Goal: Transaction & Acquisition: Download file/media

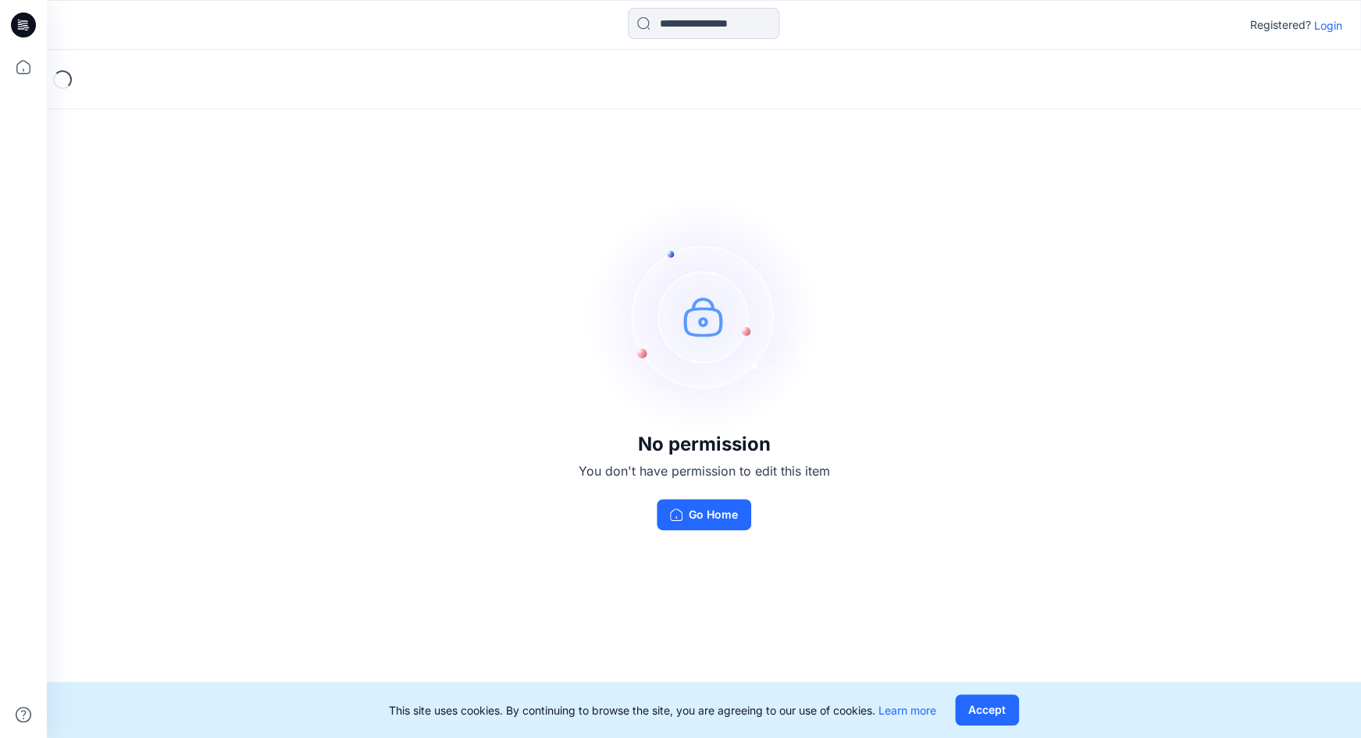
click at [1333, 23] on p "Login" at bounding box center [1328, 25] width 28 height 16
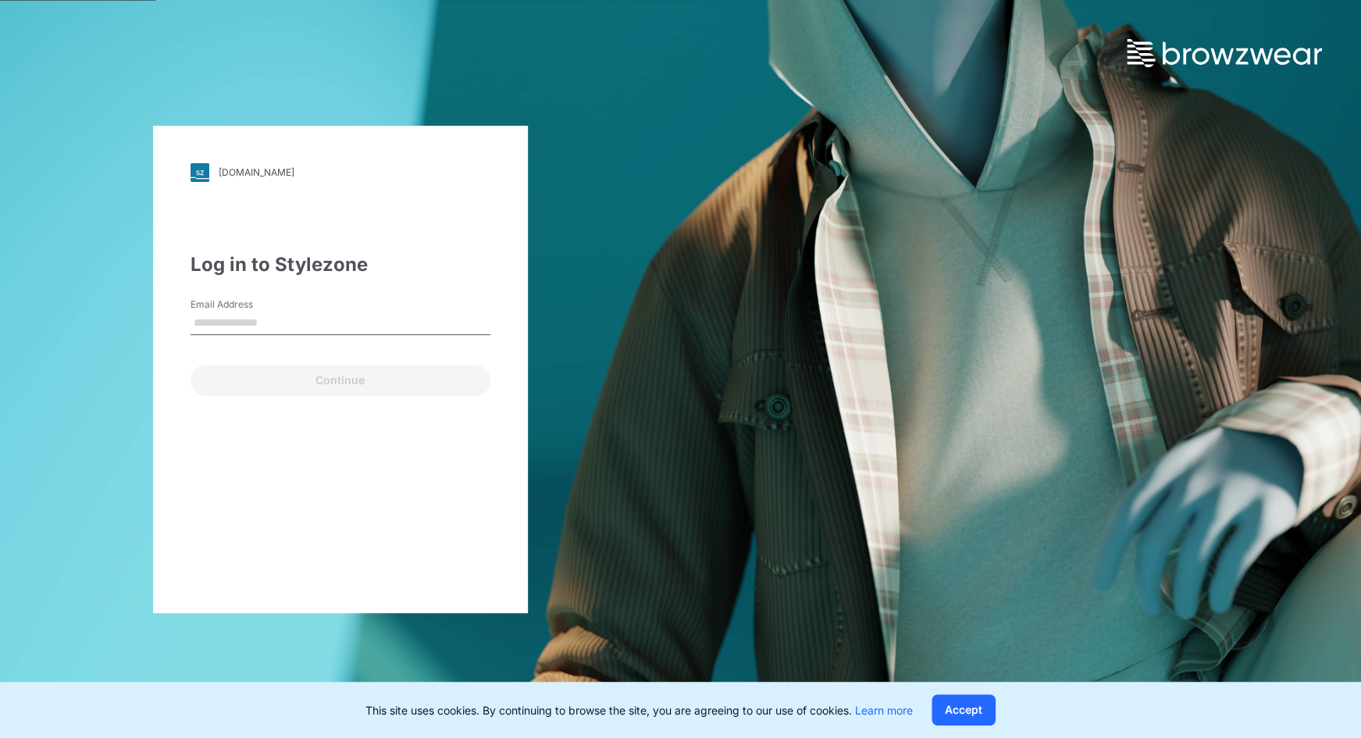
click at [234, 319] on input "Email Address" at bounding box center [341, 323] width 300 height 23
type input "**********"
click at [239, 362] on div "Continue" at bounding box center [341, 376] width 300 height 37
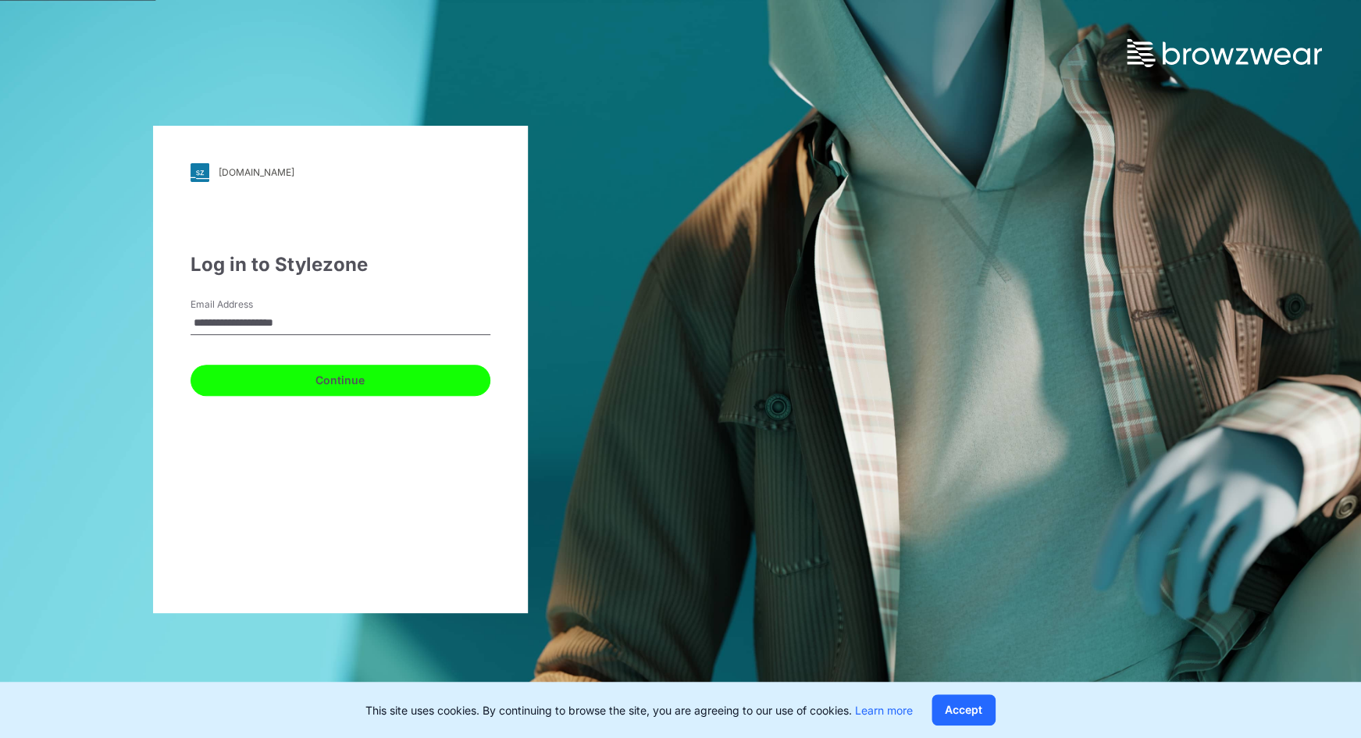
click at [251, 374] on button "Continue" at bounding box center [341, 380] width 300 height 31
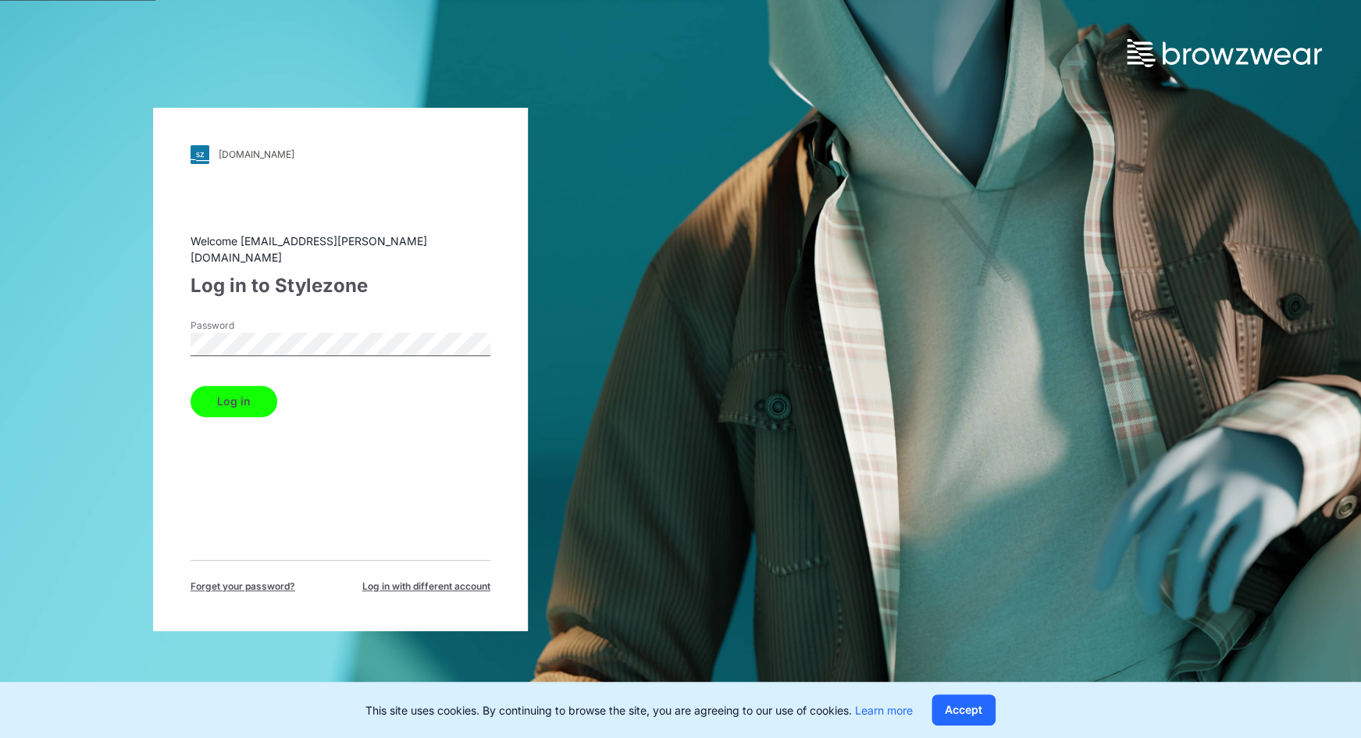
click at [238, 394] on button "Log in" at bounding box center [234, 401] width 87 height 31
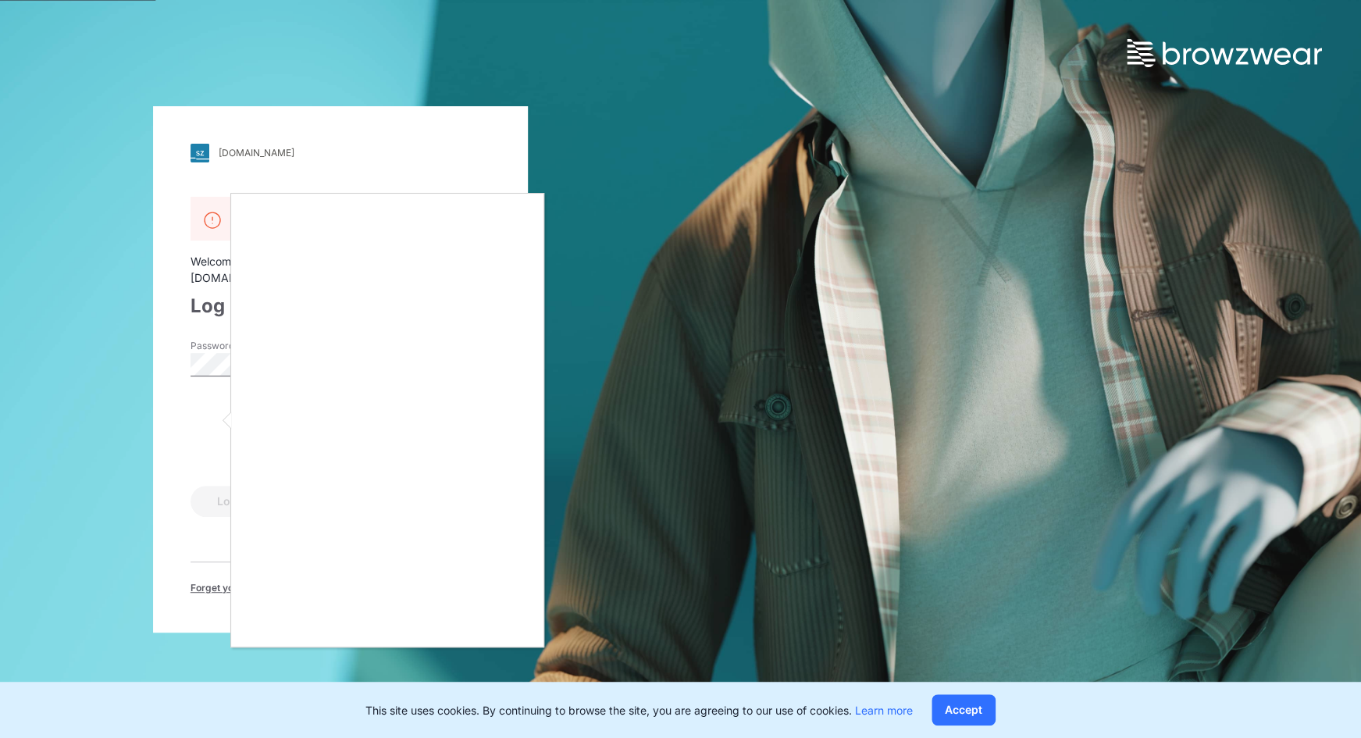
click at [229, 554] on div at bounding box center [680, 369] width 1361 height 738
click at [215, 426] on div at bounding box center [680, 369] width 1361 height 738
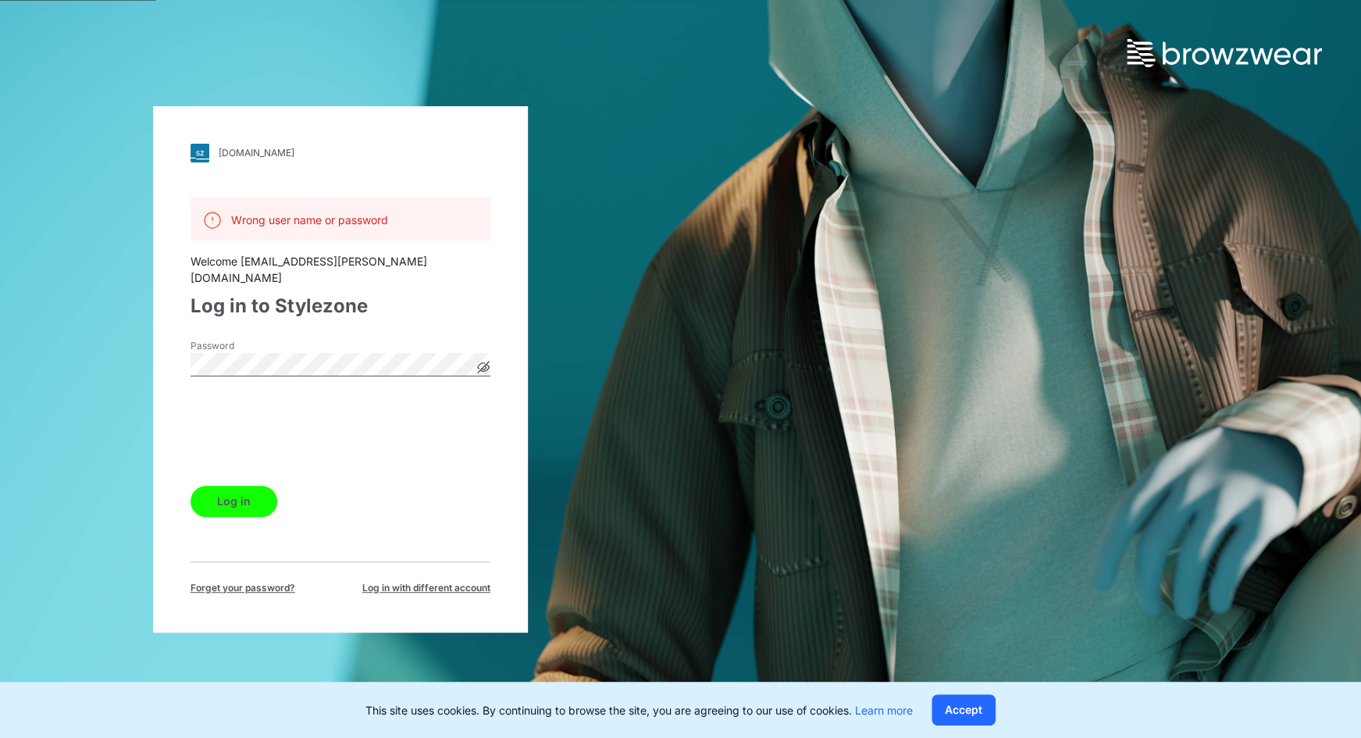
click at [221, 501] on button "Log in" at bounding box center [234, 501] width 87 height 31
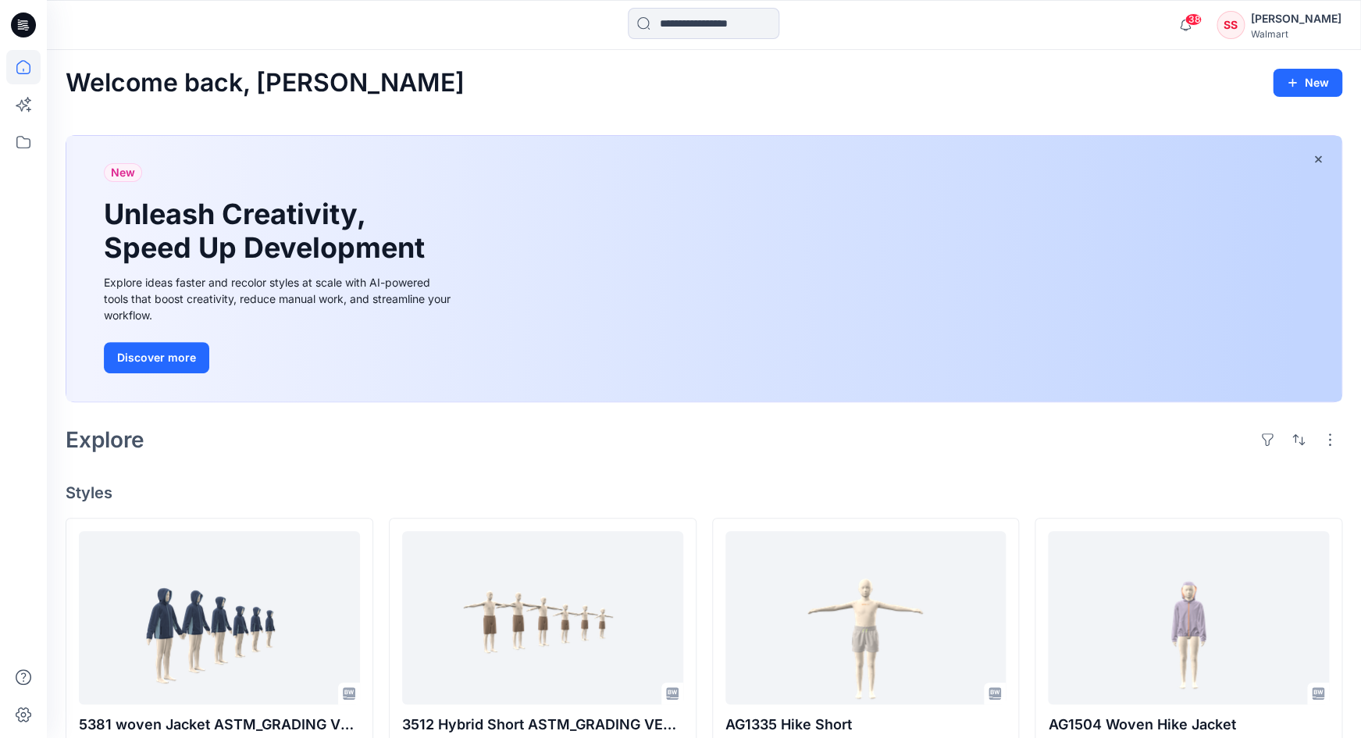
scroll to position [16, 0]
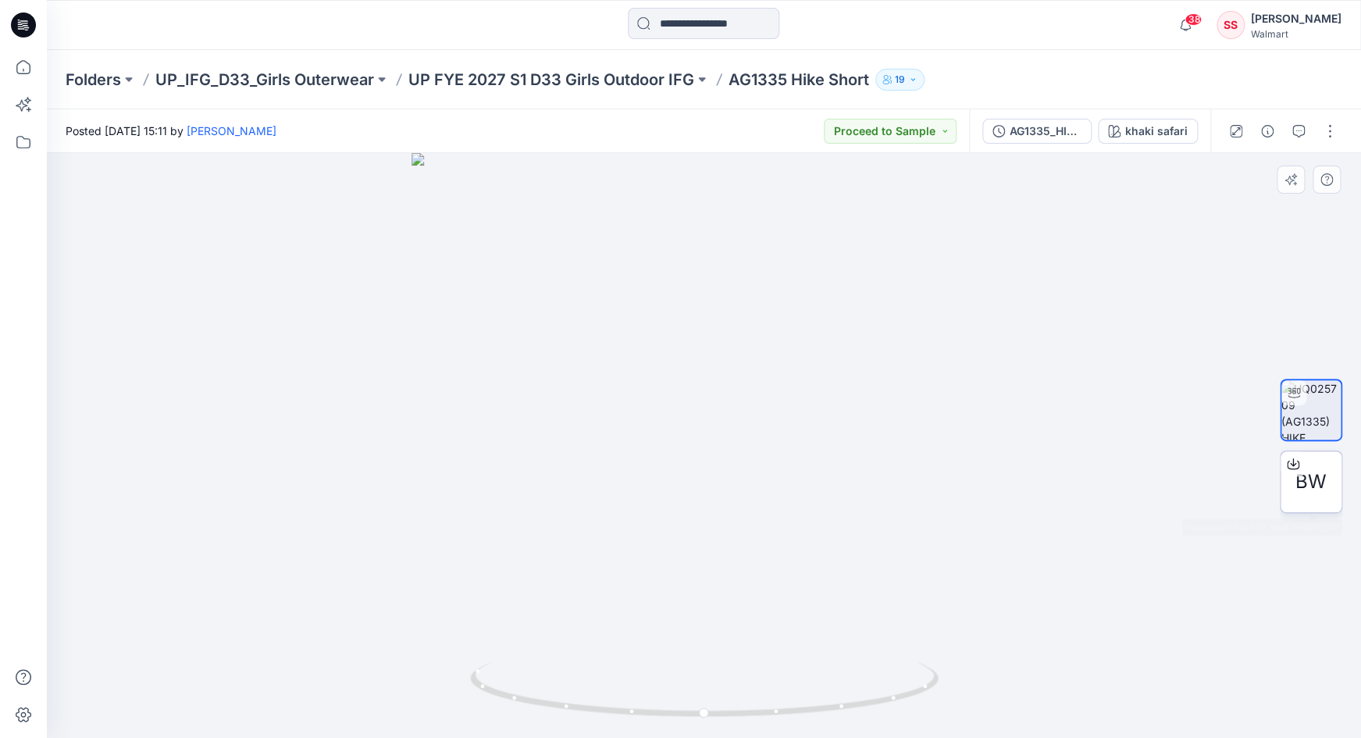
click at [1283, 469] on div at bounding box center [1293, 463] width 25 height 25
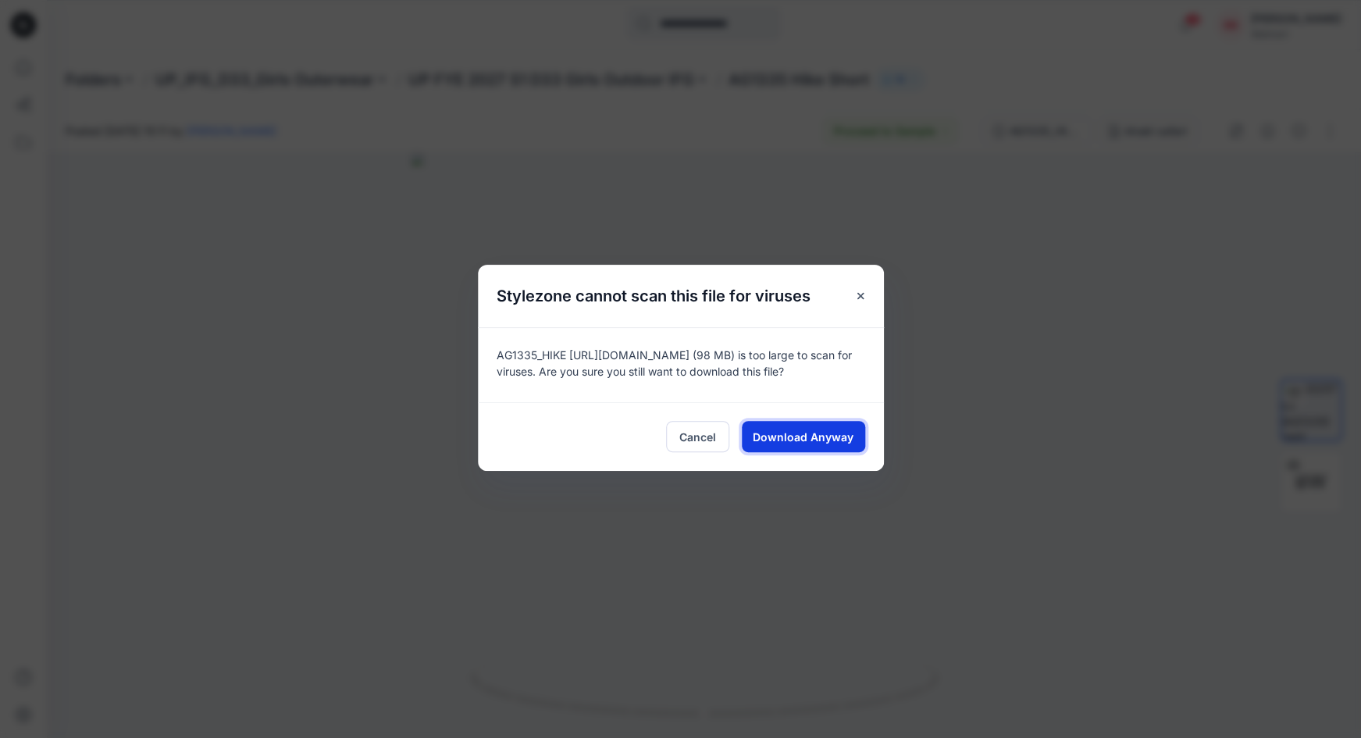
click at [785, 437] on span "Download Anyway" at bounding box center [803, 437] width 101 height 16
